Goal: Book appointment/travel/reservation

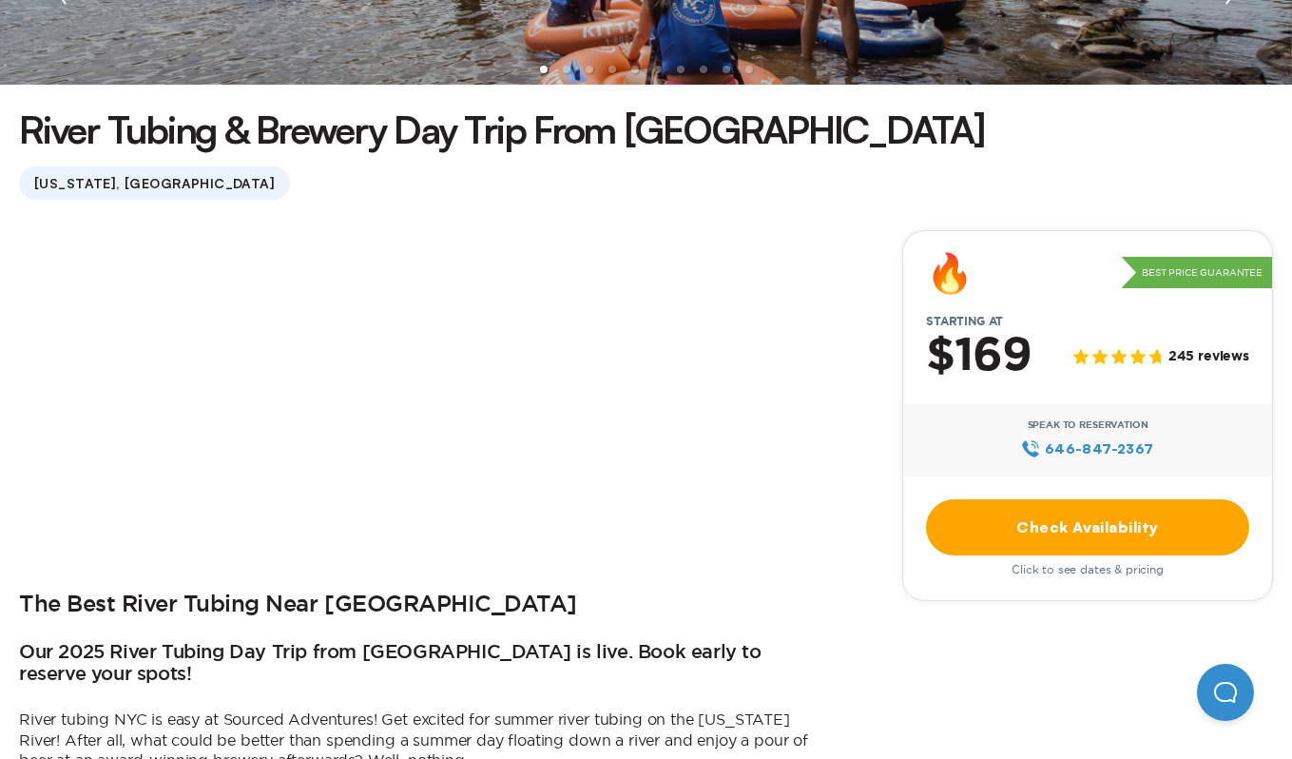
scroll to position [426, 0]
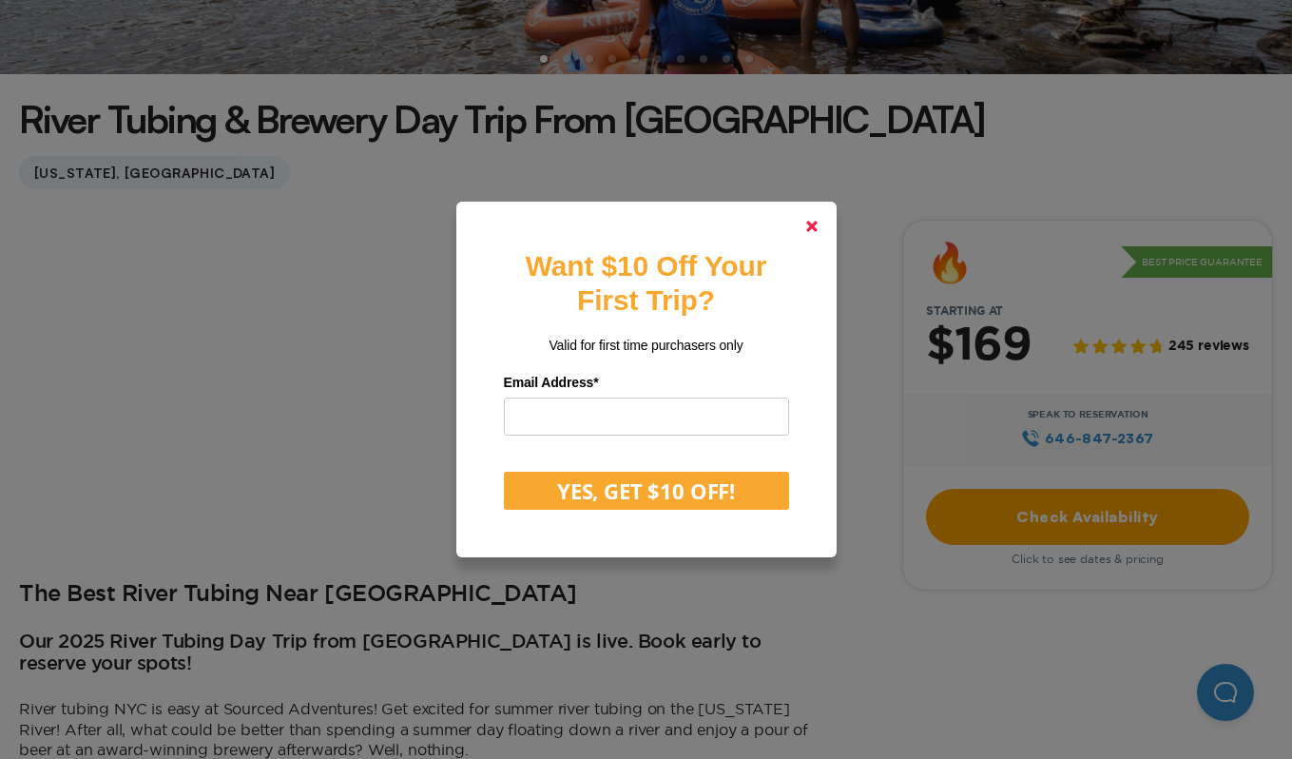
click at [813, 228] on polygon at bounding box center [811, 226] width 11 height 11
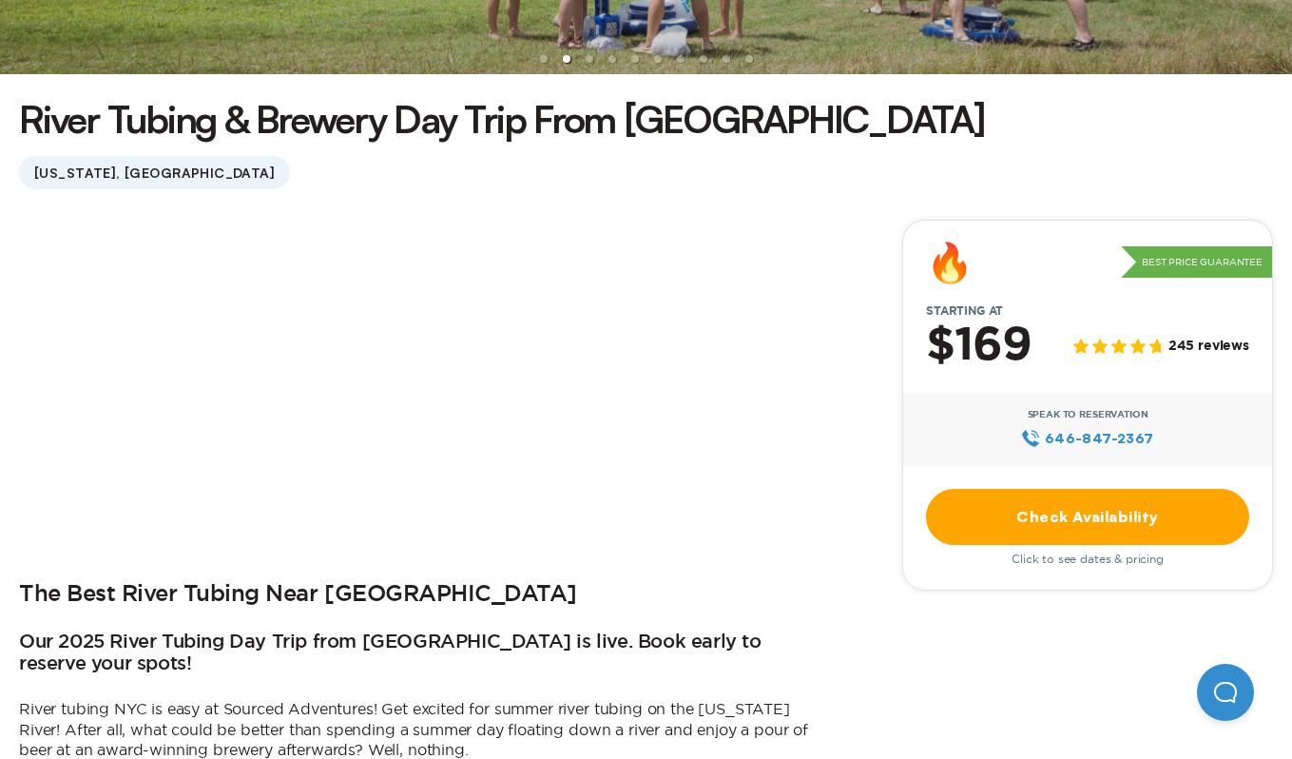
click at [1010, 526] on link "Check Availability" at bounding box center [1087, 517] width 323 height 56
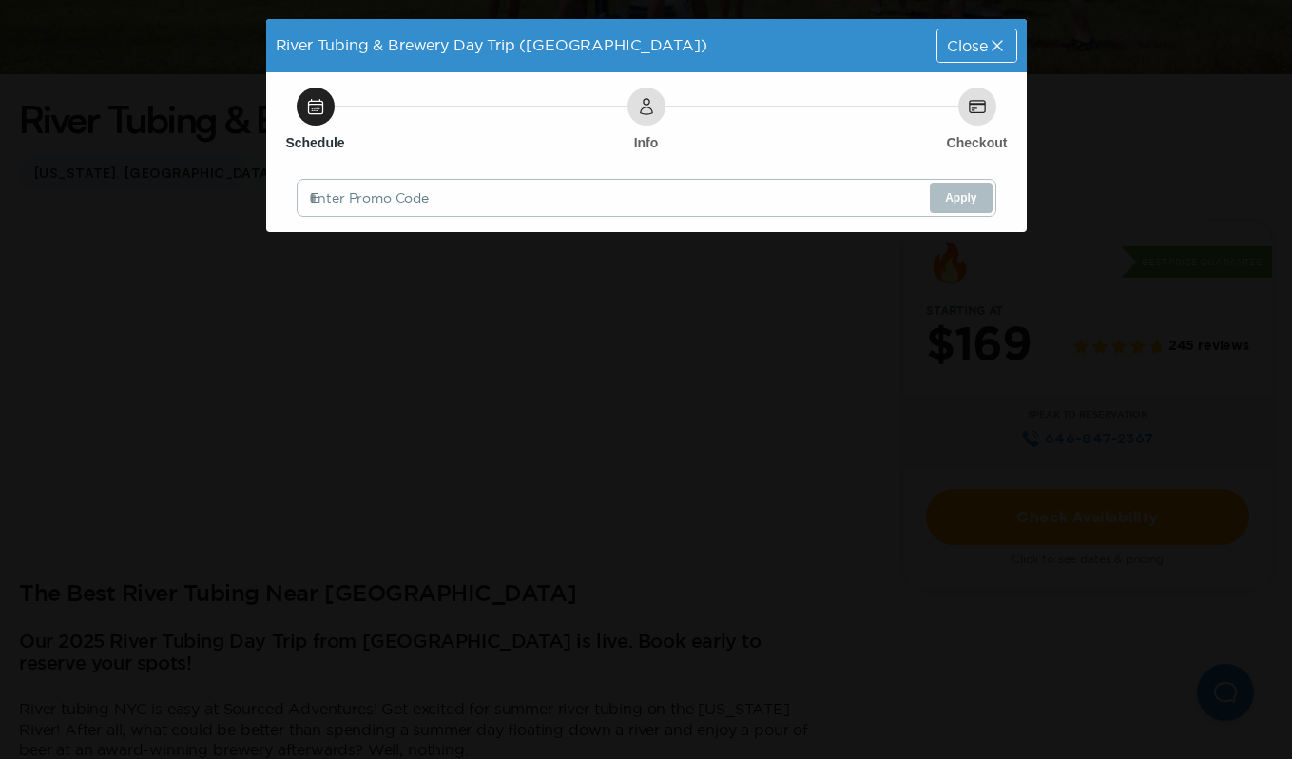
scroll to position [0, 0]
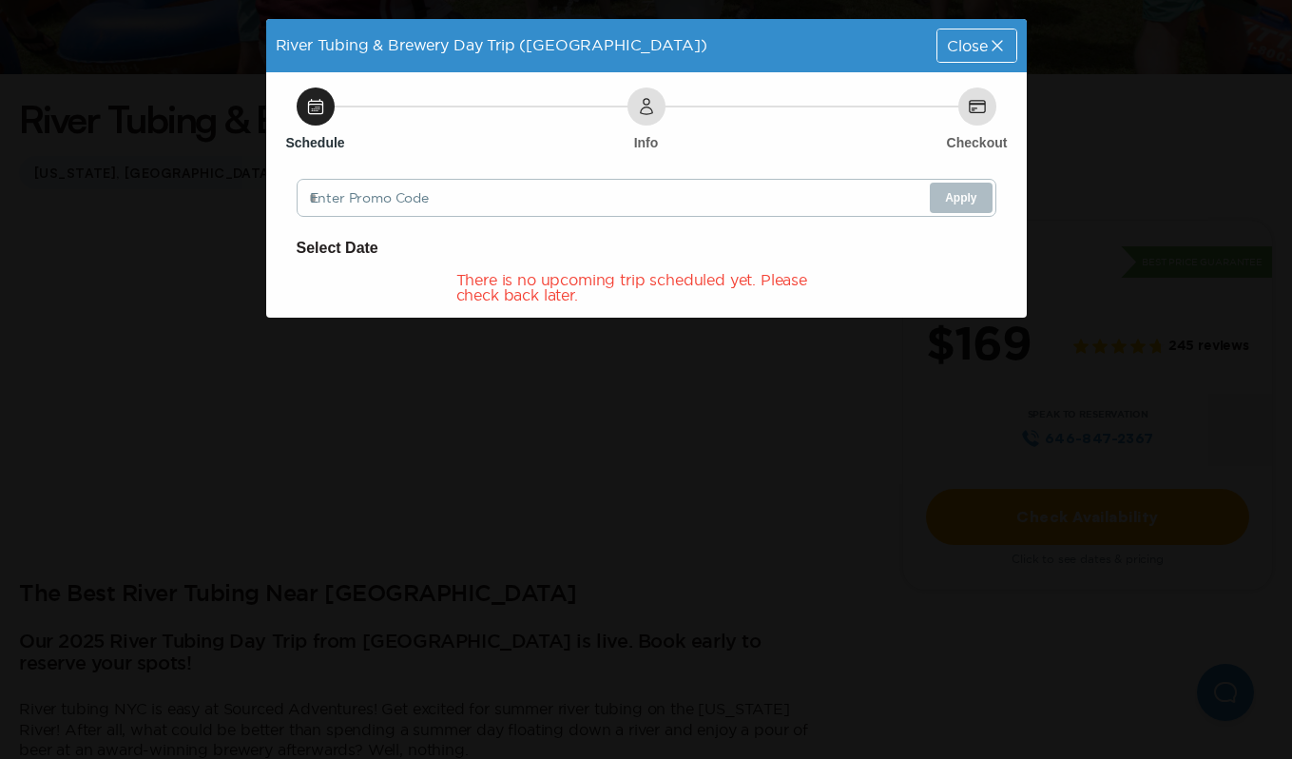
click at [981, 49] on span "Close" at bounding box center [967, 45] width 40 height 15
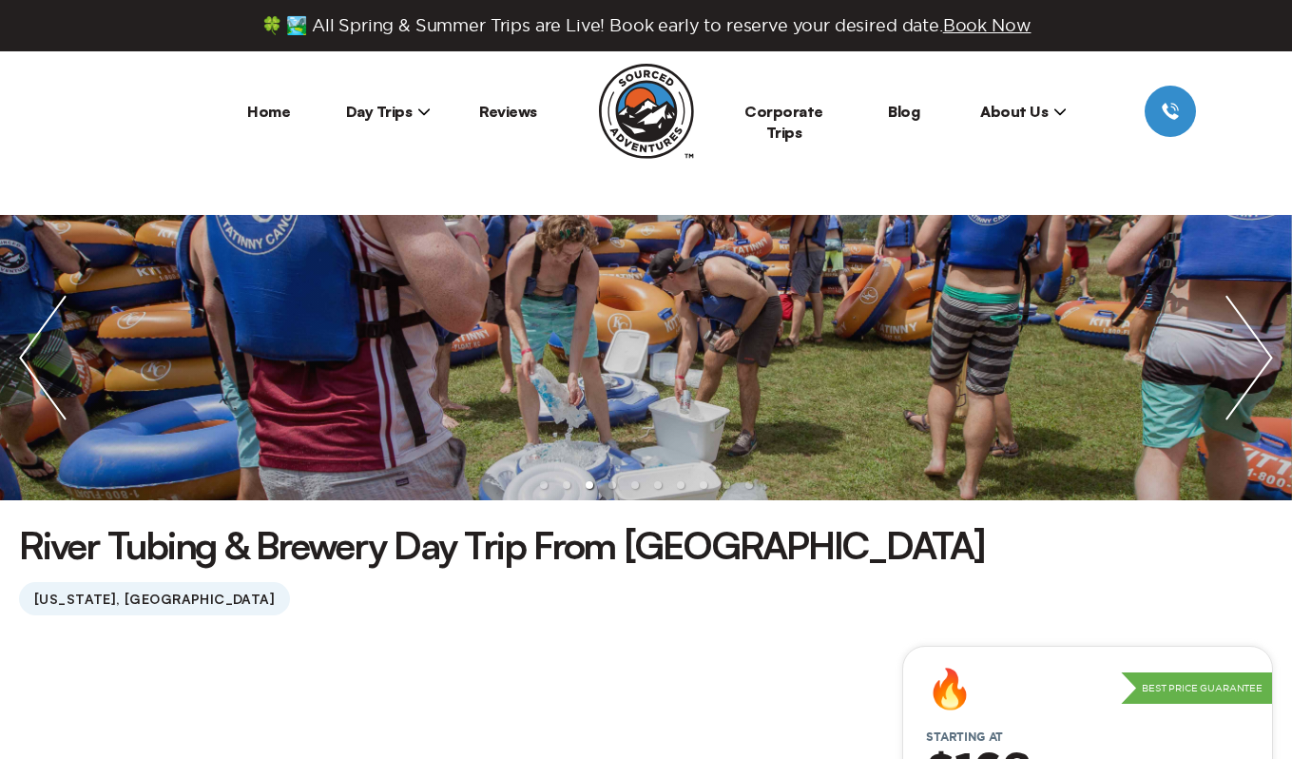
scroll to position [426, 0]
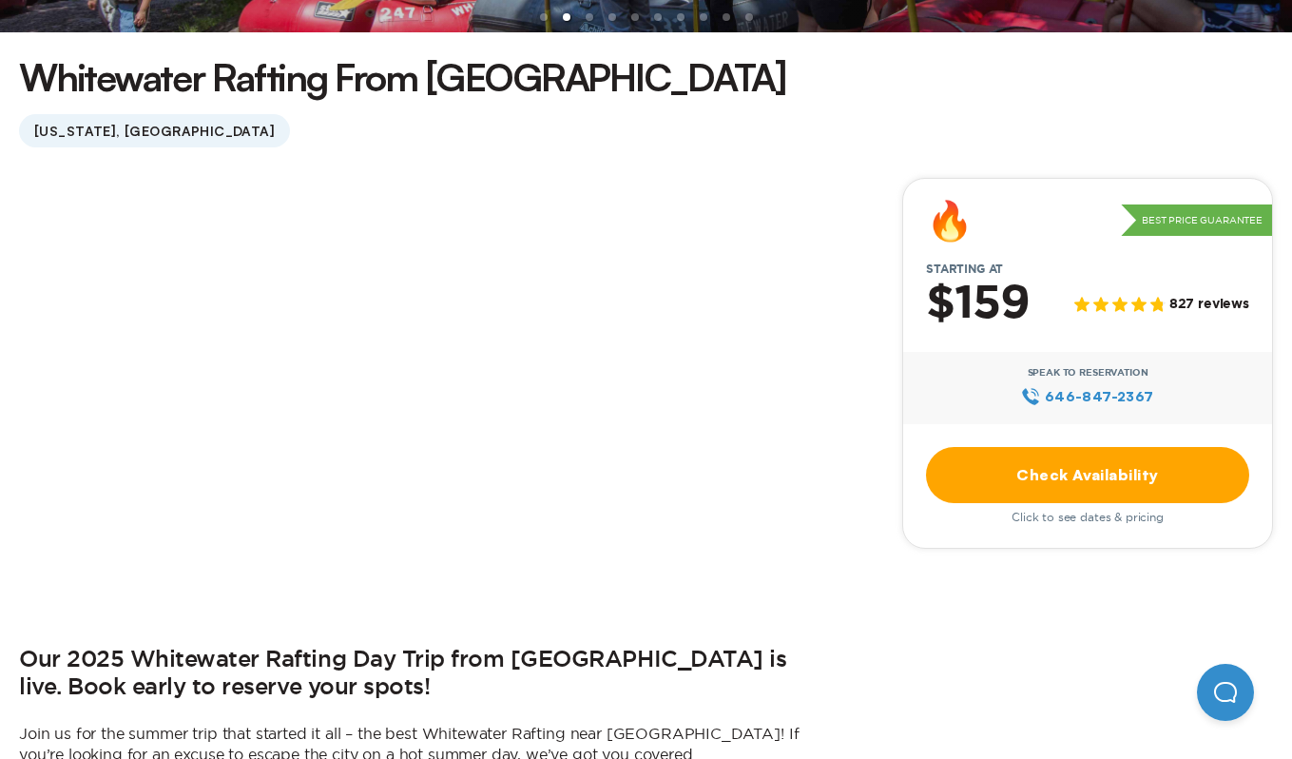
click at [1067, 464] on link "Check Availability" at bounding box center [1087, 475] width 323 height 56
